Goal: Task Accomplishment & Management: Manage account settings

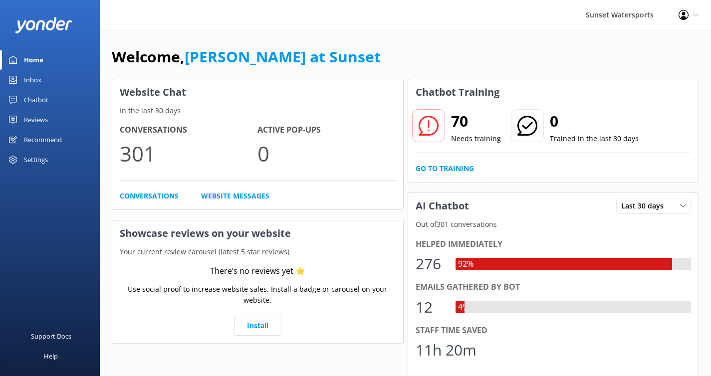
click at [38, 83] on div "Inbox" at bounding box center [32, 80] width 17 height 20
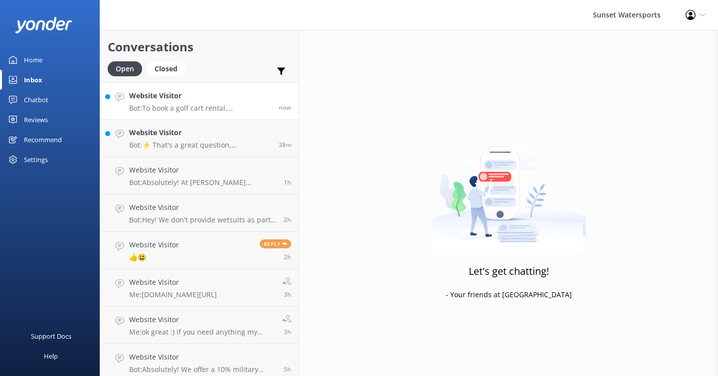
click at [174, 107] on p "Bot: To book a golf cart rental, [PERSON_NAME] can call our office at [PHONE_NU…" at bounding box center [200, 108] width 142 height 9
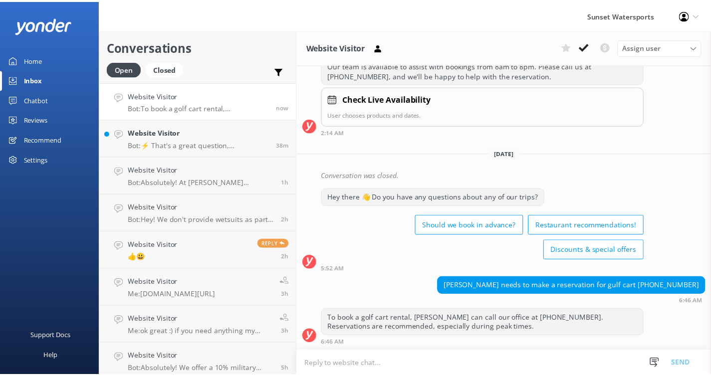
scroll to position [20134, 0]
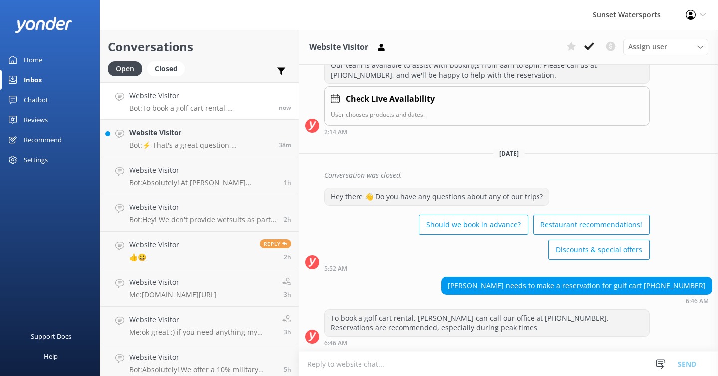
click at [421, 4] on div "Sunset Watersports Profile Settings Logout" at bounding box center [359, 15] width 718 height 30
click at [705, 17] on icon at bounding box center [703, 15] width 6 height 6
click at [49, 162] on div "Settings" at bounding box center [50, 160] width 100 height 20
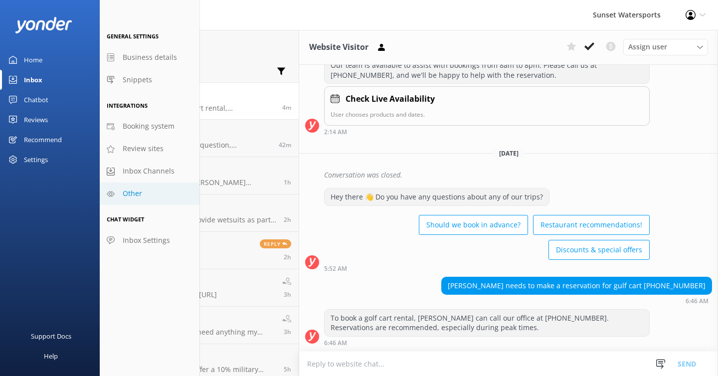
click at [141, 196] on span "Other" at bounding box center [132, 193] width 19 height 11
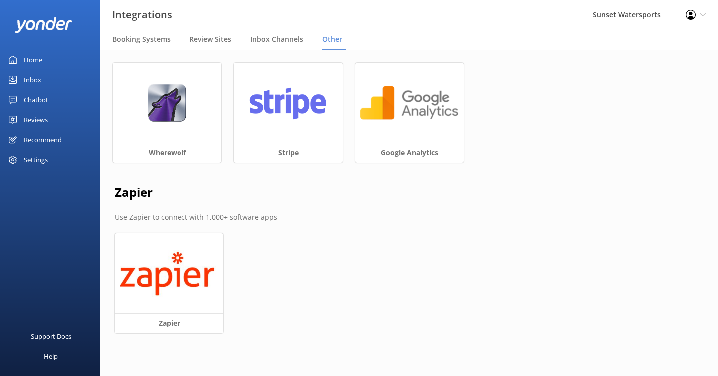
click at [701, 14] on icon at bounding box center [703, 15] width 6 height 6
click at [663, 48] on link "Profile Settings" at bounding box center [669, 43] width 100 height 25
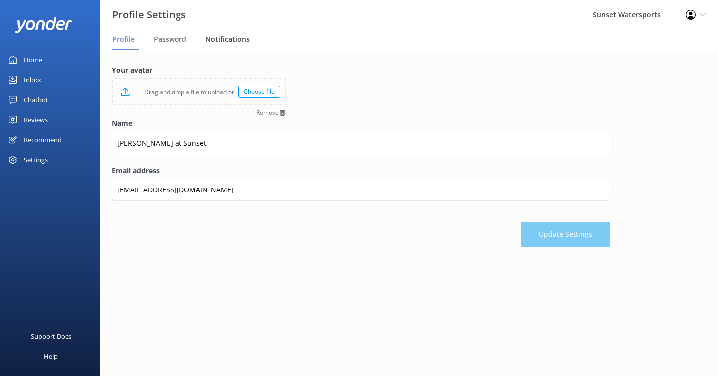
click at [240, 45] on div "Notifications" at bounding box center [230, 40] width 48 height 20
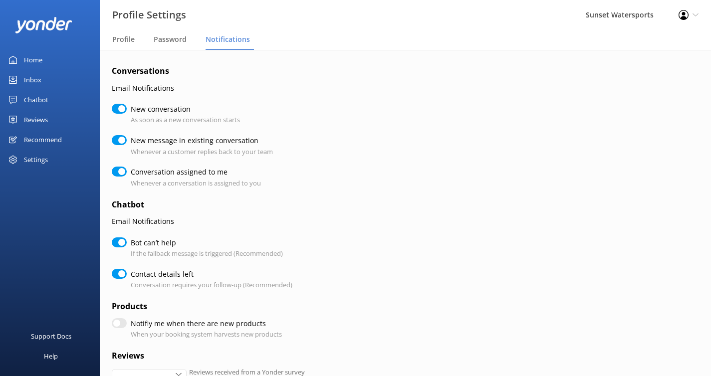
checkbox input "true"
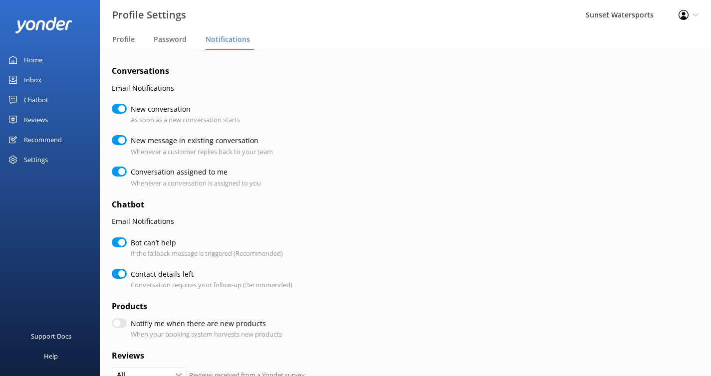
click at [46, 157] on div "Settings" at bounding box center [36, 160] width 24 height 20
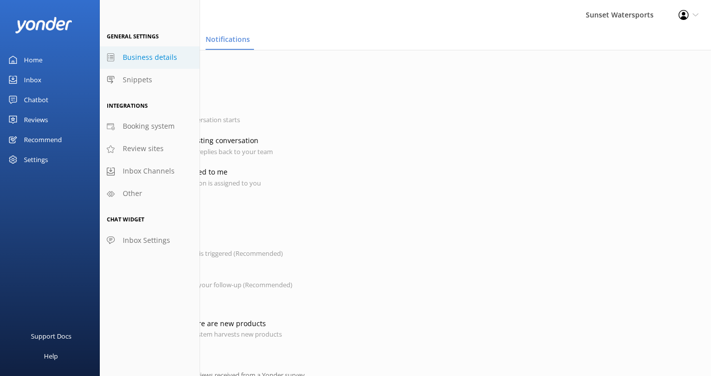
click at [156, 61] on span "Business details" at bounding box center [150, 57] width 54 height 11
select select "America/[GEOGRAPHIC_DATA]"
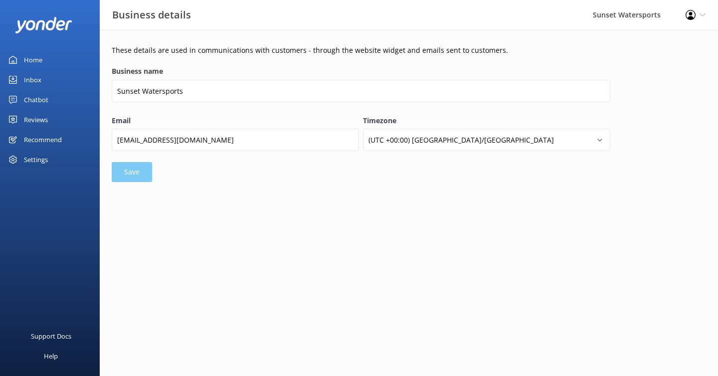
click at [53, 144] on div "Recommend" at bounding box center [43, 140] width 38 height 20
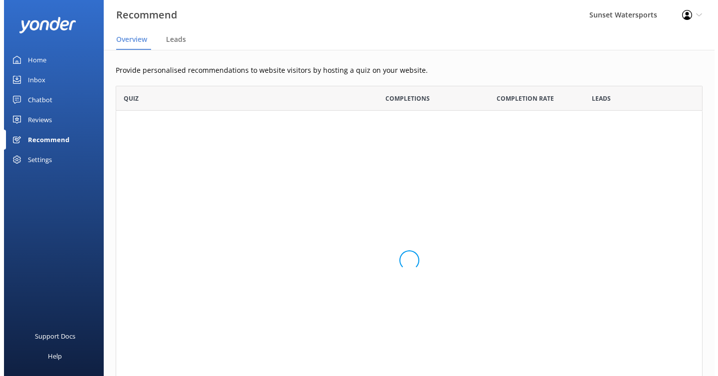
scroll to position [143, 580]
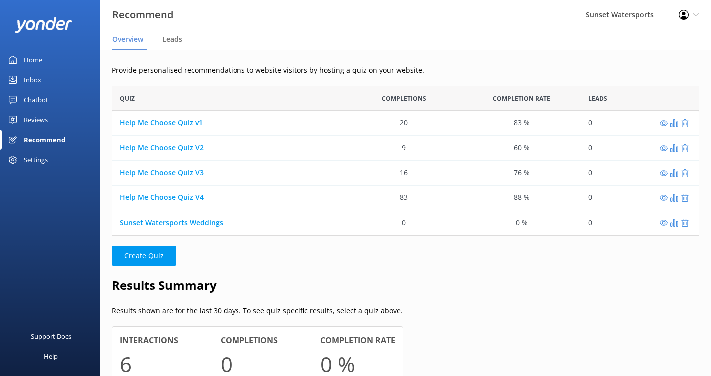
click at [47, 60] on link "Home" at bounding box center [50, 60] width 100 height 20
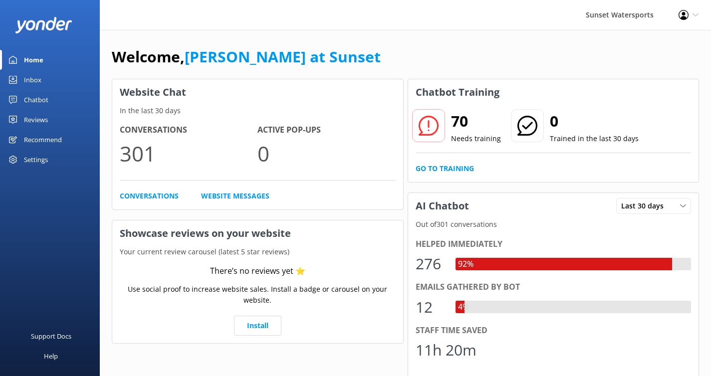
click at [33, 79] on div "Inbox" at bounding box center [32, 80] width 17 height 20
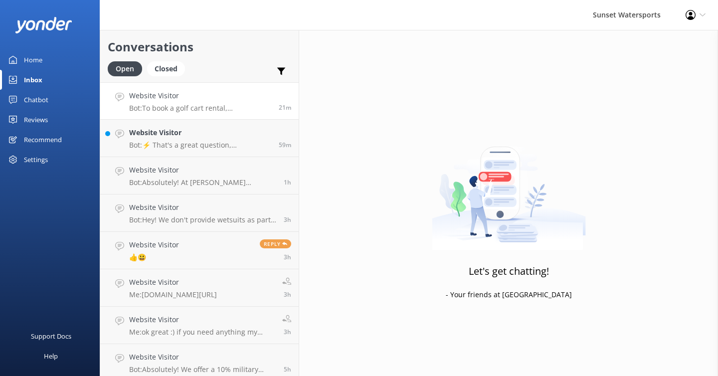
click at [234, 105] on p "Bot: To book a golf cart rental, [PERSON_NAME] can call our office at [PHONE_NU…" at bounding box center [200, 108] width 142 height 9
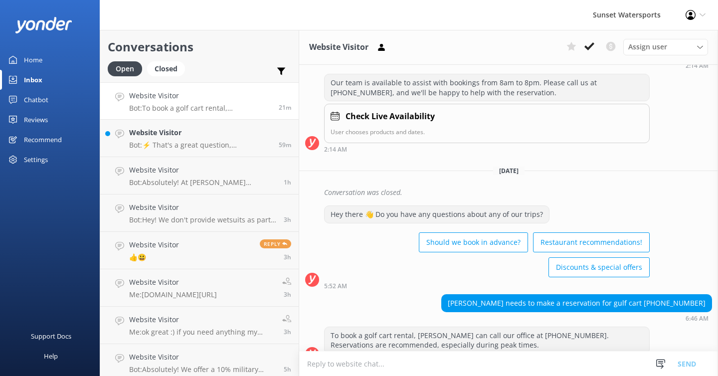
scroll to position [20134, 0]
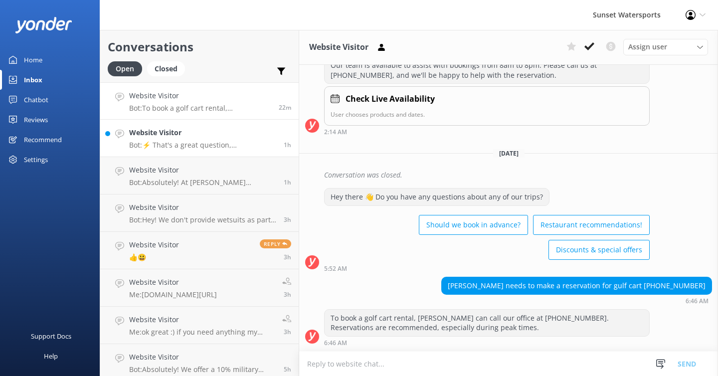
click at [214, 136] on h4 "Website Visitor" at bounding box center [202, 132] width 147 height 11
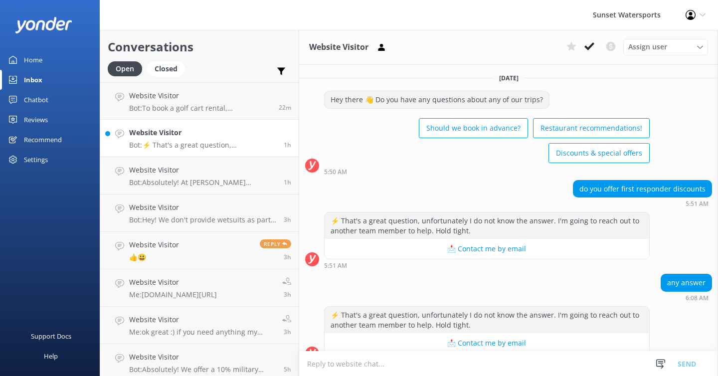
scroll to position [16, 0]
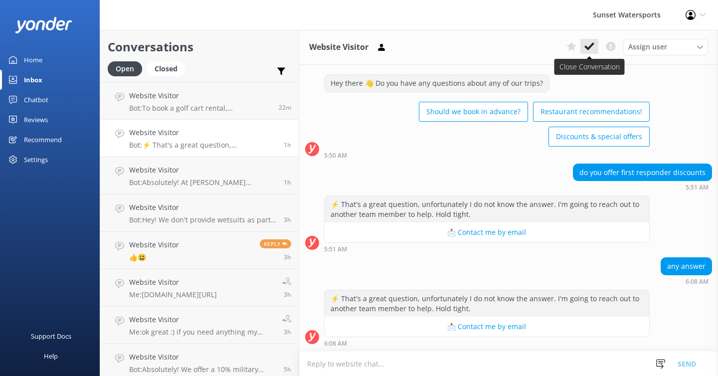
click at [589, 44] on icon at bounding box center [590, 46] width 10 height 10
